Goal: Task Accomplishment & Management: Manage account settings

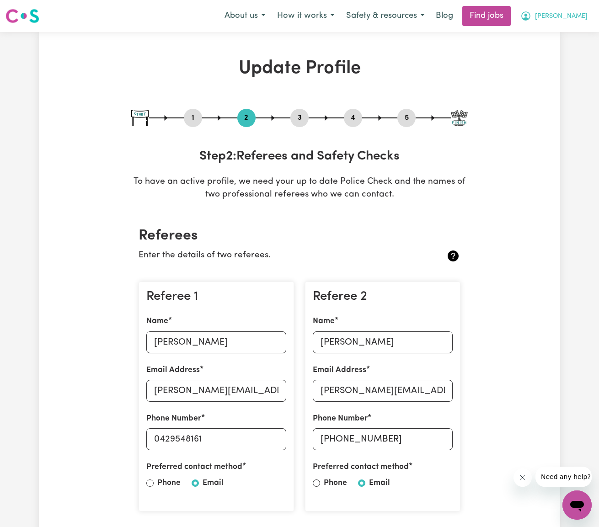
click at [579, 14] on span "[PERSON_NAME]" at bounding box center [561, 16] width 53 height 10
click at [549, 34] on link "My Account" at bounding box center [557, 35] width 72 height 17
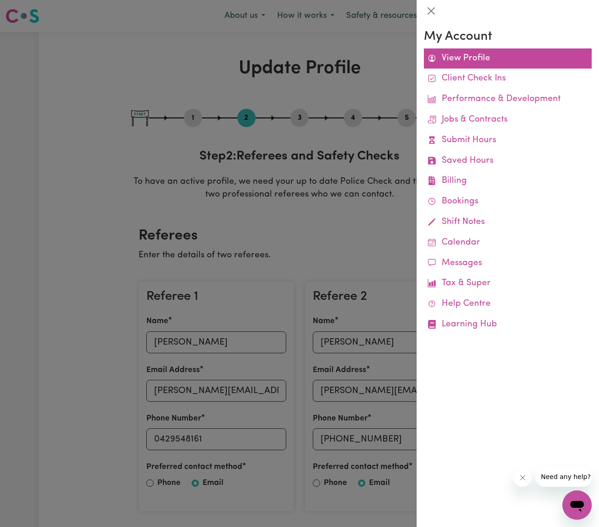
click at [471, 55] on link "View Profile" at bounding box center [508, 58] width 168 height 21
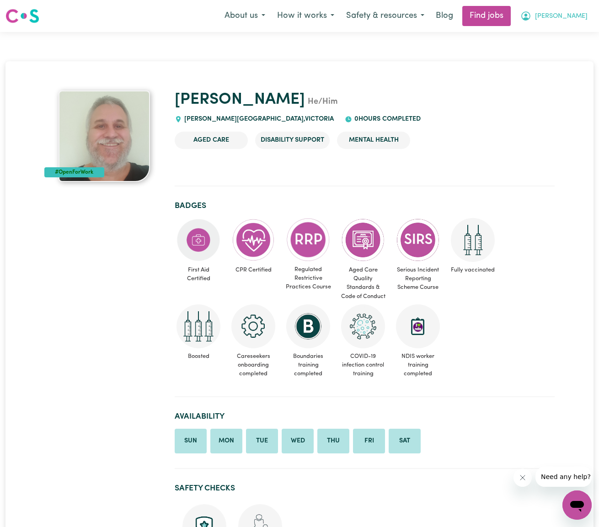
click at [578, 17] on button "[PERSON_NAME]" at bounding box center [554, 15] width 79 height 19
click at [547, 34] on link "My Account" at bounding box center [557, 35] width 72 height 17
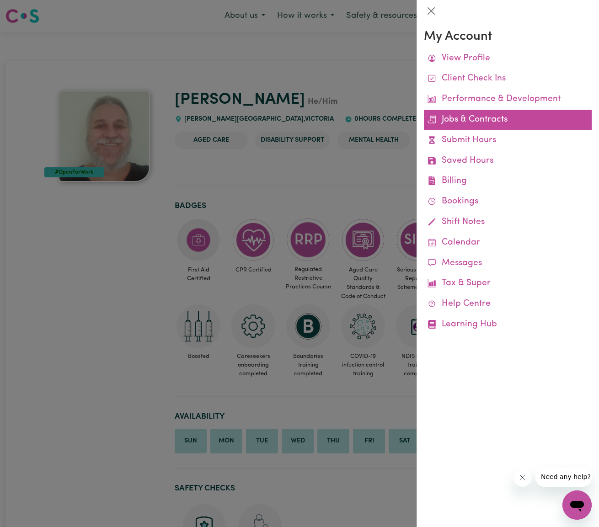
click at [486, 121] on link "Jobs & Contracts" at bounding box center [508, 120] width 168 height 21
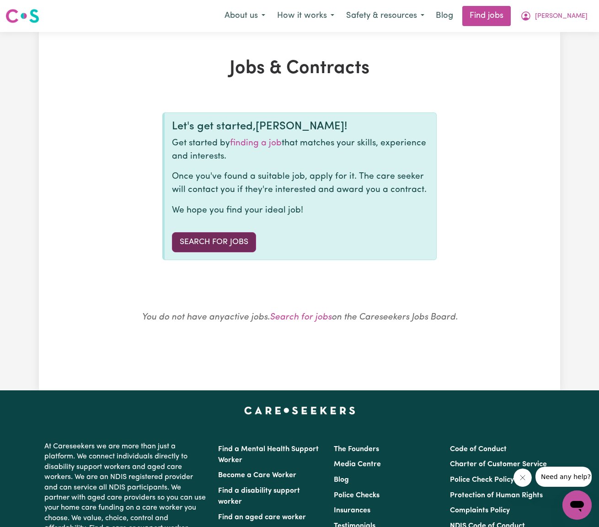
click at [223, 240] on link "Search for Jobs" at bounding box center [214, 242] width 84 height 20
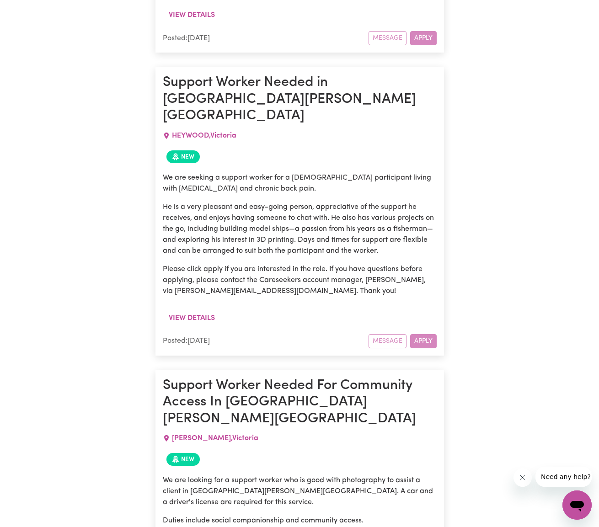
scroll to position [2368, 0]
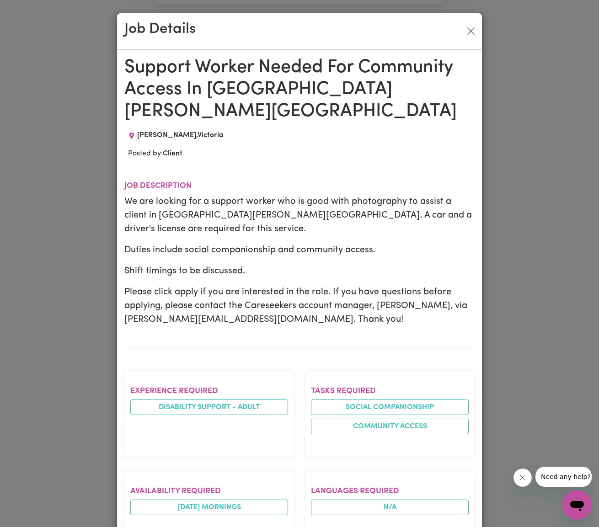
scroll to position [11, 0]
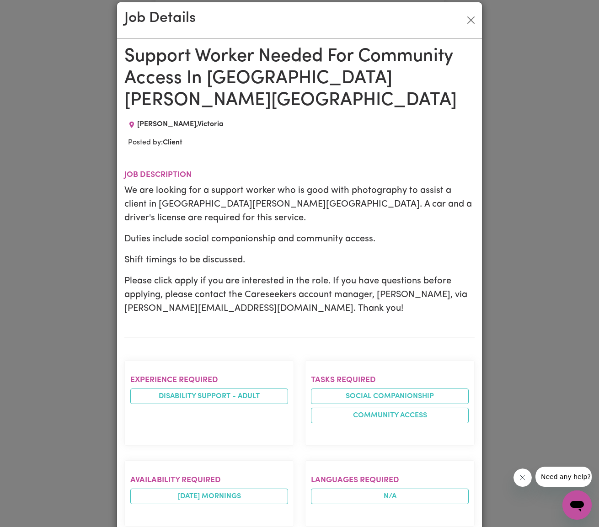
drag, startPoint x: 473, startPoint y: 21, endPoint x: 456, endPoint y: 34, distance: 21.4
click at [473, 21] on button "Close" at bounding box center [471, 20] width 15 height 15
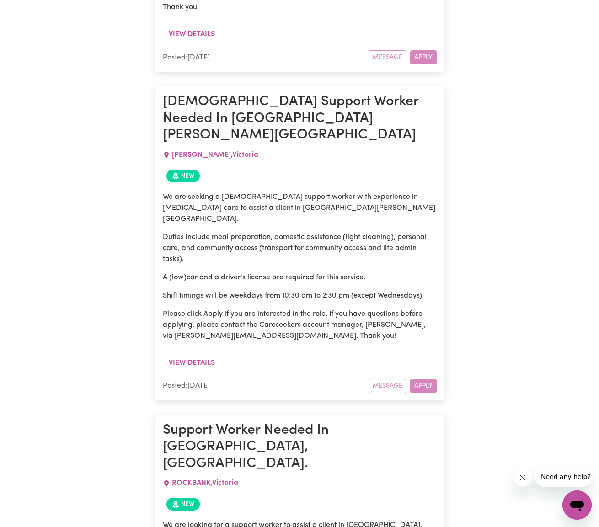
scroll to position [3210, 0]
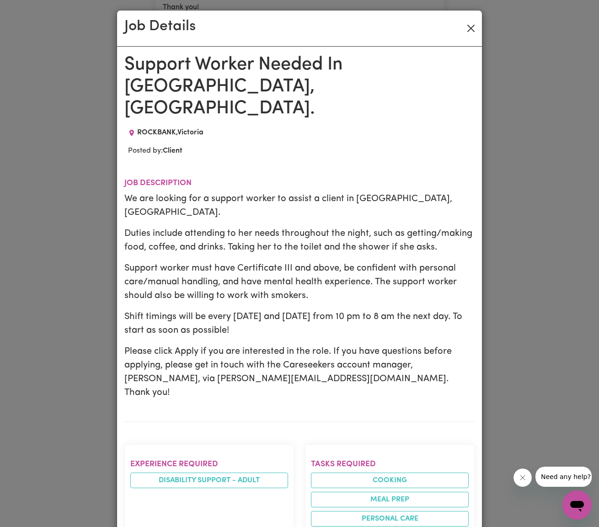
scroll to position [7, 0]
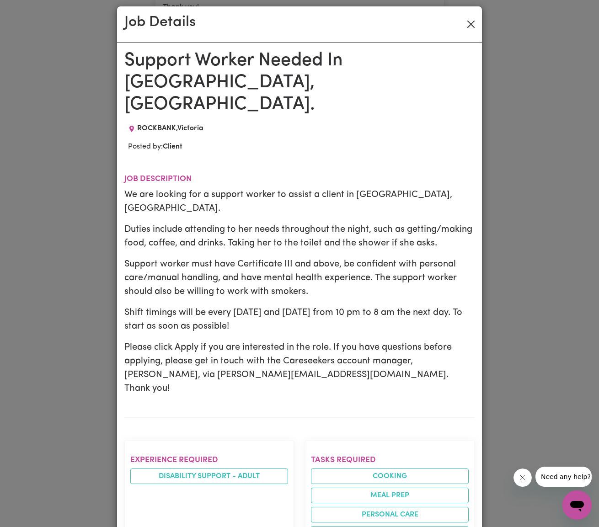
drag, startPoint x: 472, startPoint y: 27, endPoint x: 478, endPoint y: 24, distance: 7.0
click at [472, 27] on button "Close" at bounding box center [471, 24] width 15 height 15
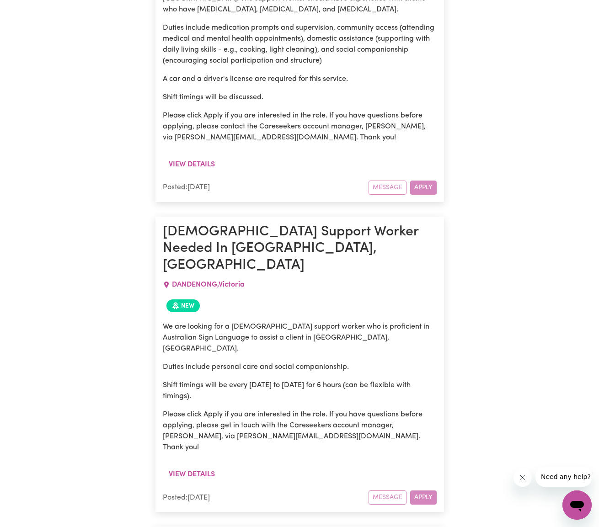
scroll to position [4377, 0]
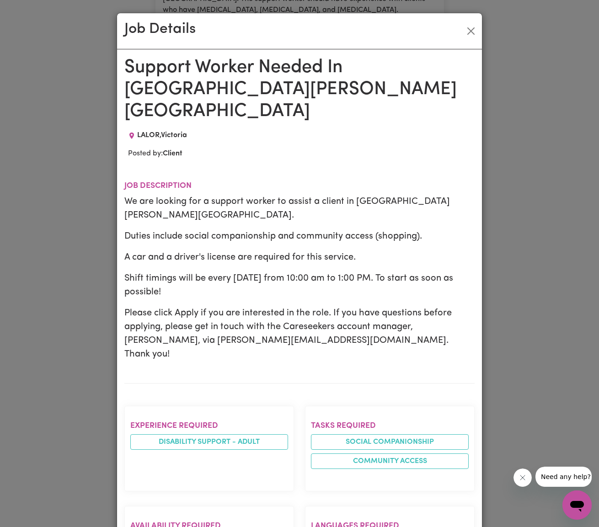
drag, startPoint x: 472, startPoint y: 26, endPoint x: 458, endPoint y: 41, distance: 20.1
click at [472, 26] on button "Close" at bounding box center [471, 31] width 15 height 15
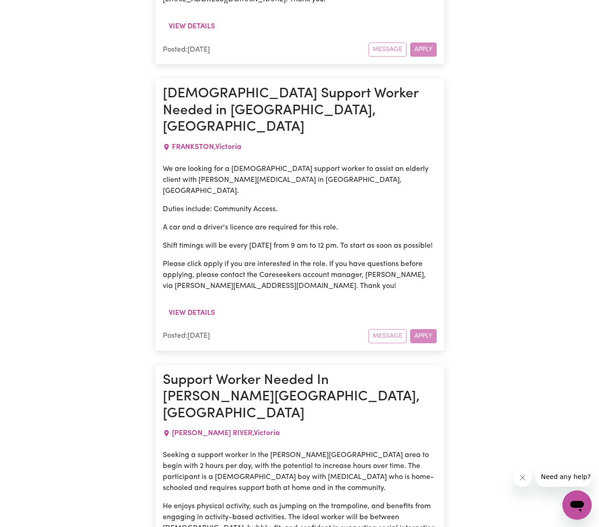
scroll to position [5877, 0]
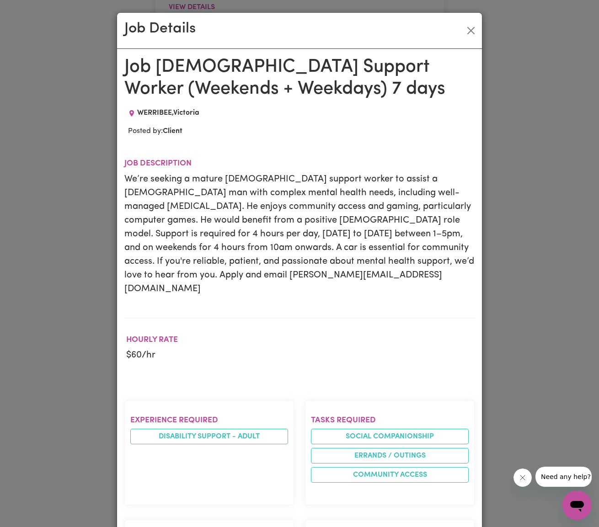
scroll to position [0, 0]
click at [474, 27] on button "Close" at bounding box center [471, 31] width 15 height 15
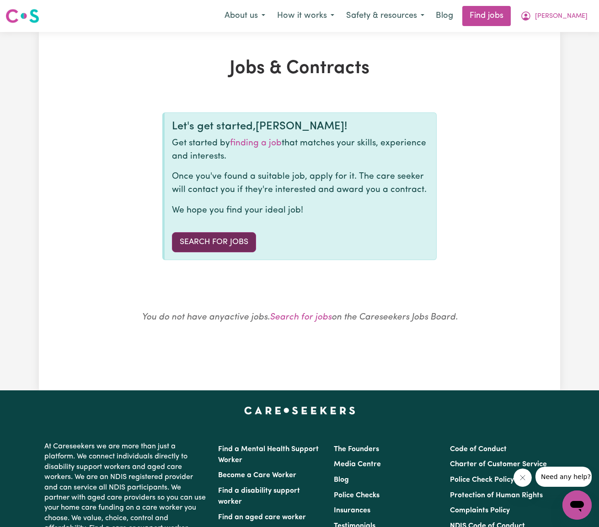
click at [230, 236] on link "Search for Jobs" at bounding box center [214, 242] width 84 height 20
